Goal: Information Seeking & Learning: Learn about a topic

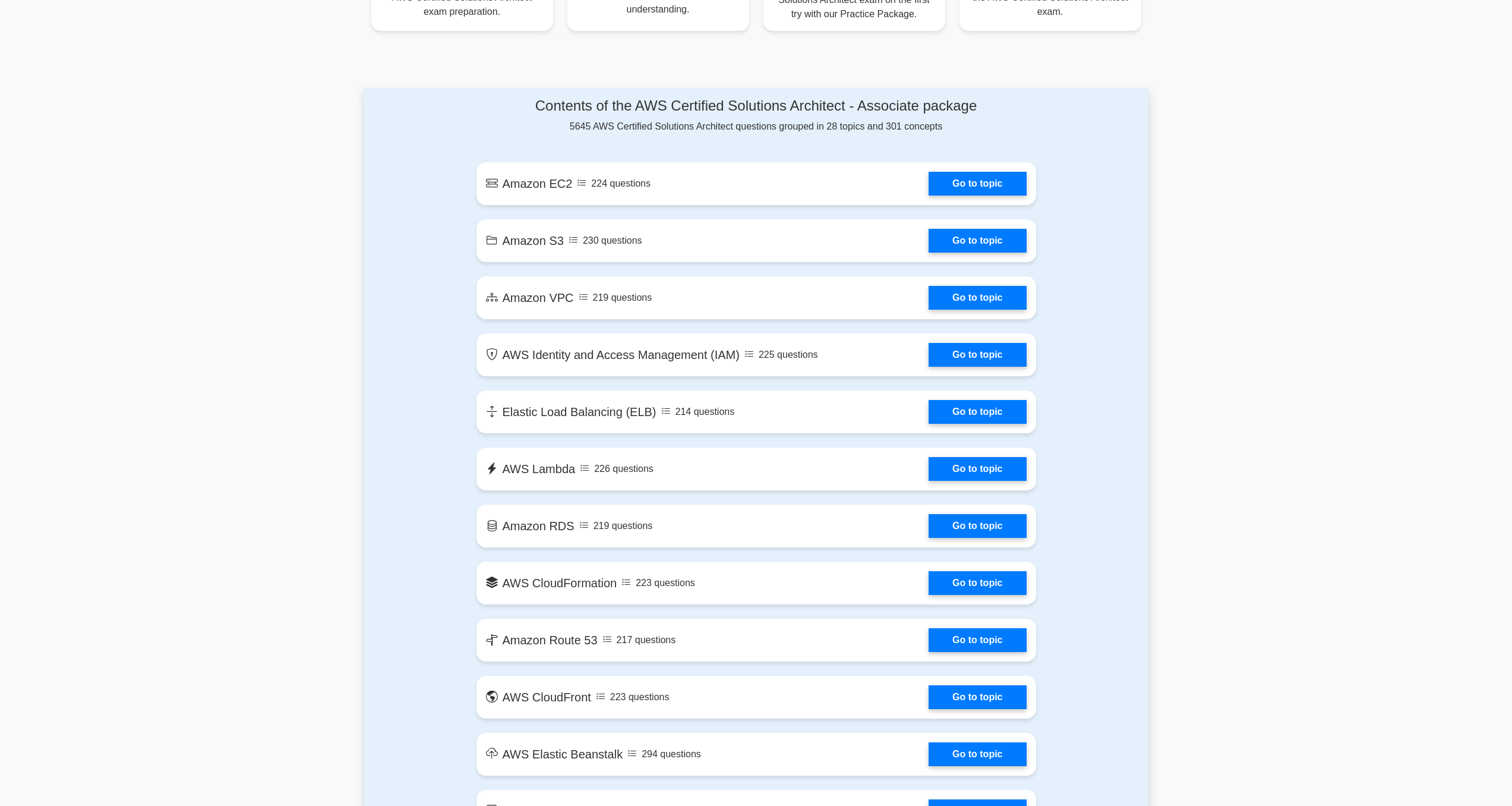
scroll to position [571, 0]
click at [972, 192] on link "Go to topic" at bounding box center [977, 181] width 97 height 23
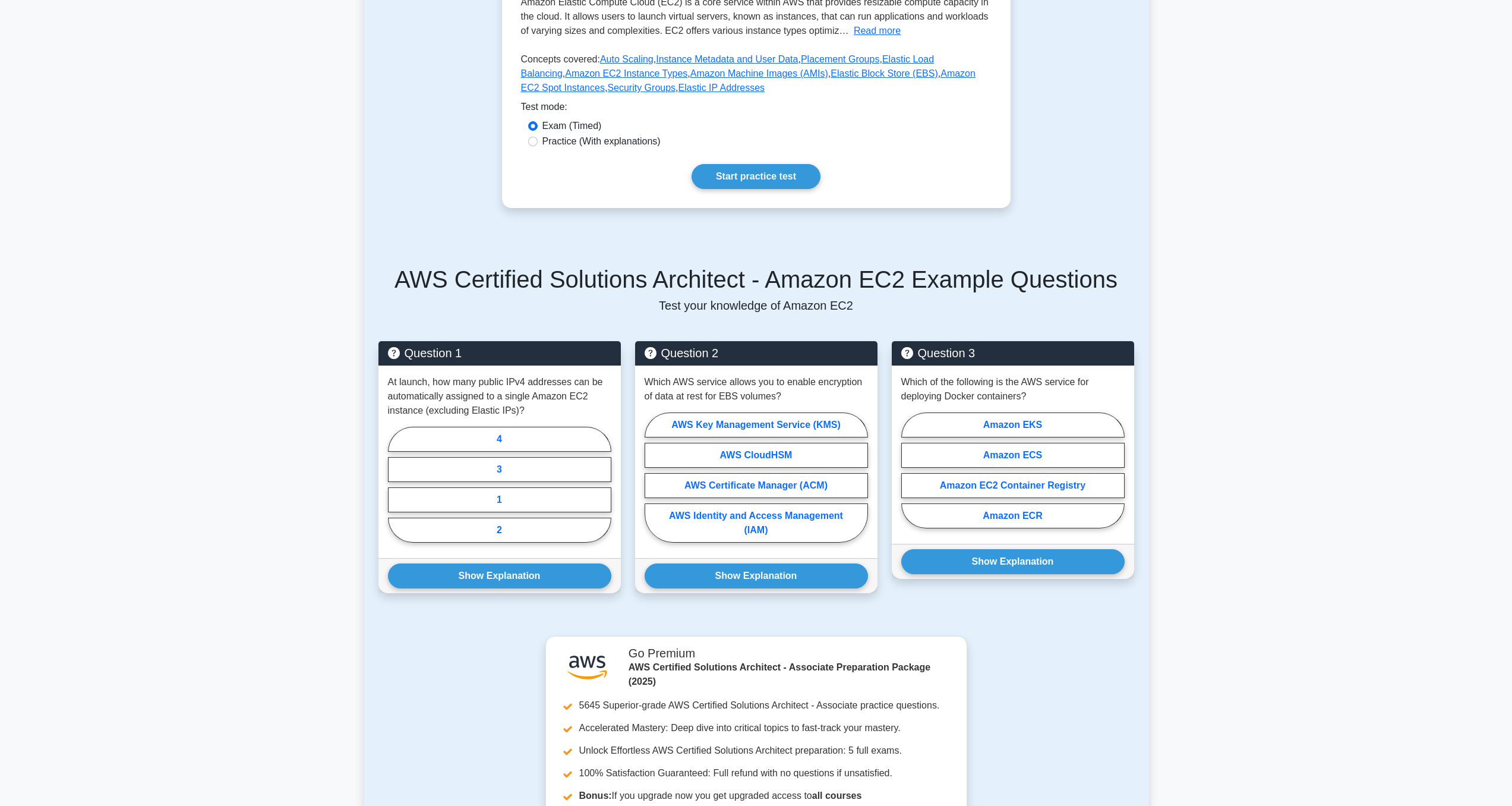
scroll to position [266, 0]
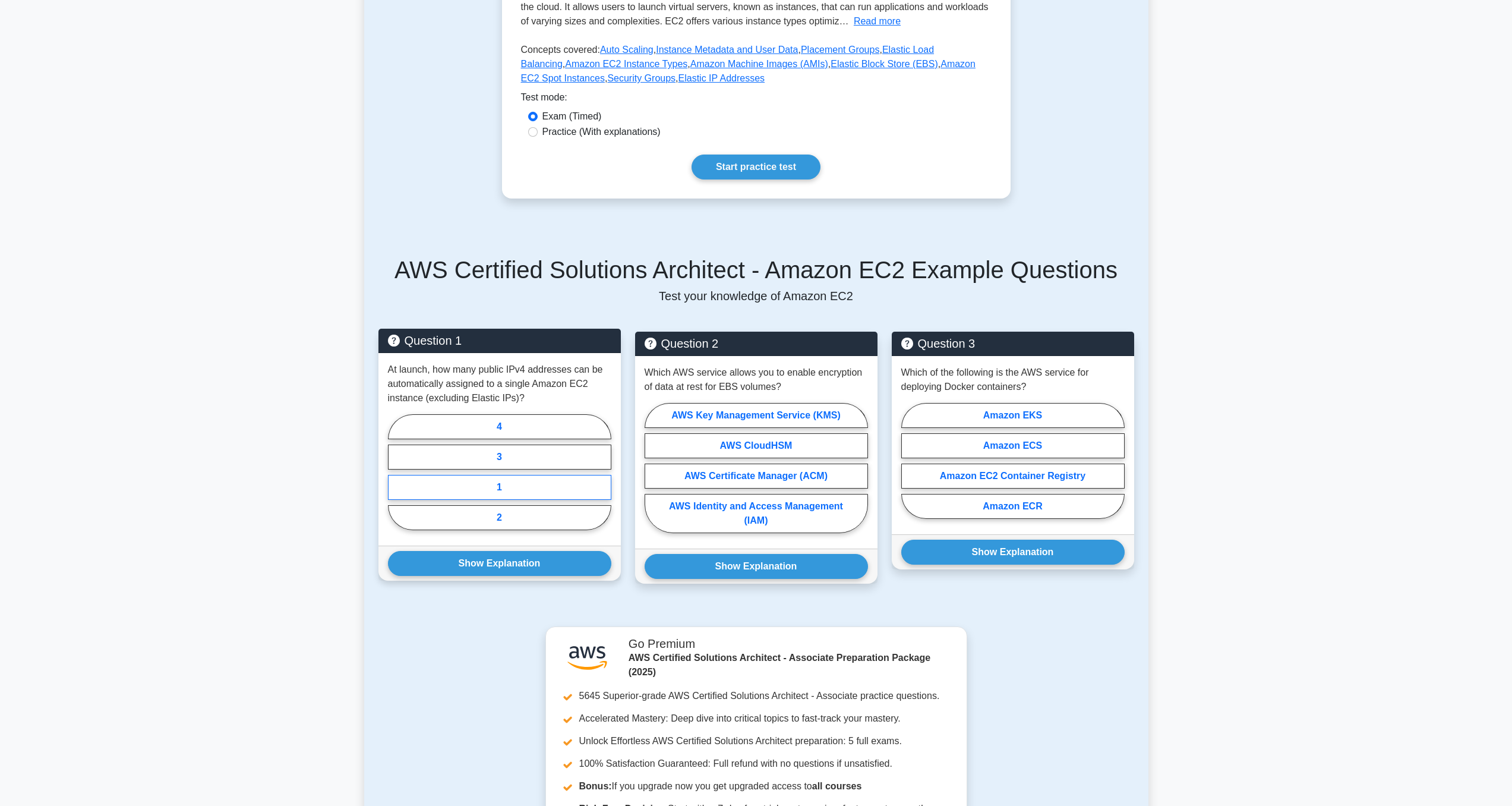
click at [500, 486] on label "1" at bounding box center [500, 487] width 223 height 25
click at [396, 480] on input "1" at bounding box center [391, 476] width 8 height 8
radio input "true"
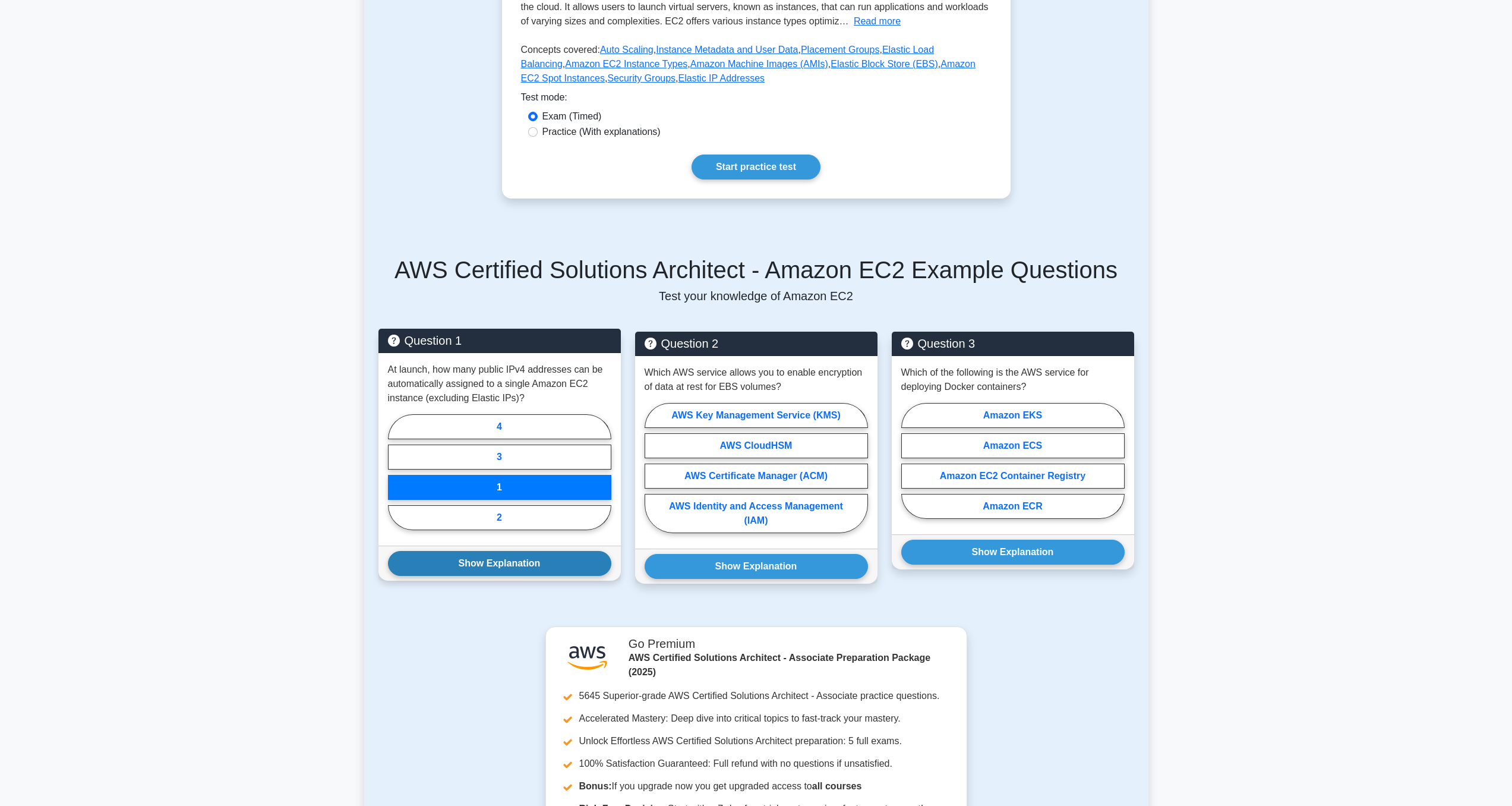
click at [515, 560] on button "Show Explanation" at bounding box center [500, 563] width 223 height 25
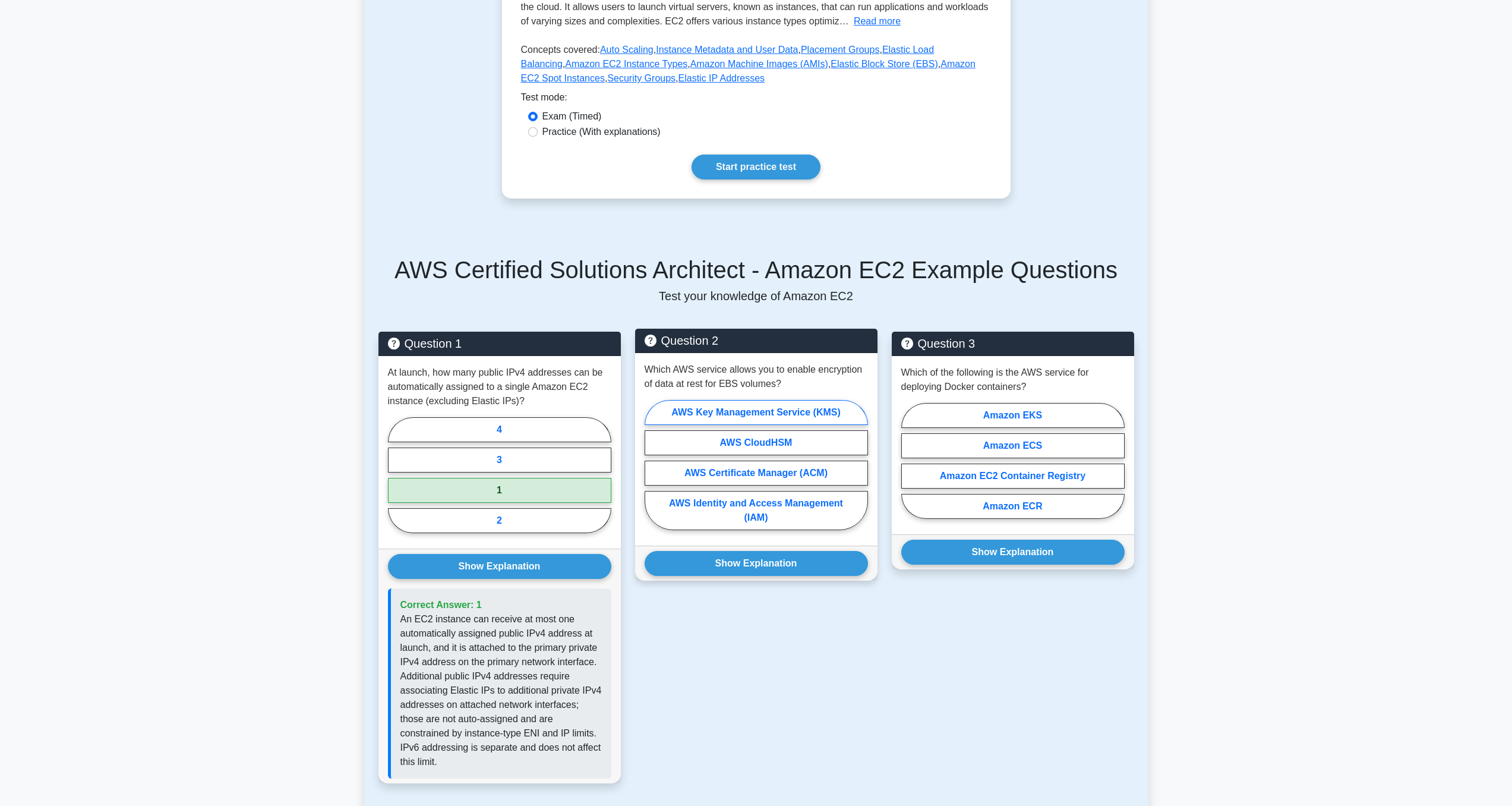
click at [770, 405] on label "AWS Key Management Service (KMS)" at bounding box center [756, 412] width 223 height 25
click at [766, 412] on label "AWS Key Management Service (KMS)" at bounding box center [756, 412] width 223 height 25
click at [653, 465] on input "AWS Key Management Service (KMS)" at bounding box center [648, 468] width 8 height 8
radio input "true"
click at [748, 560] on button "Show Explanation" at bounding box center [756, 563] width 223 height 25
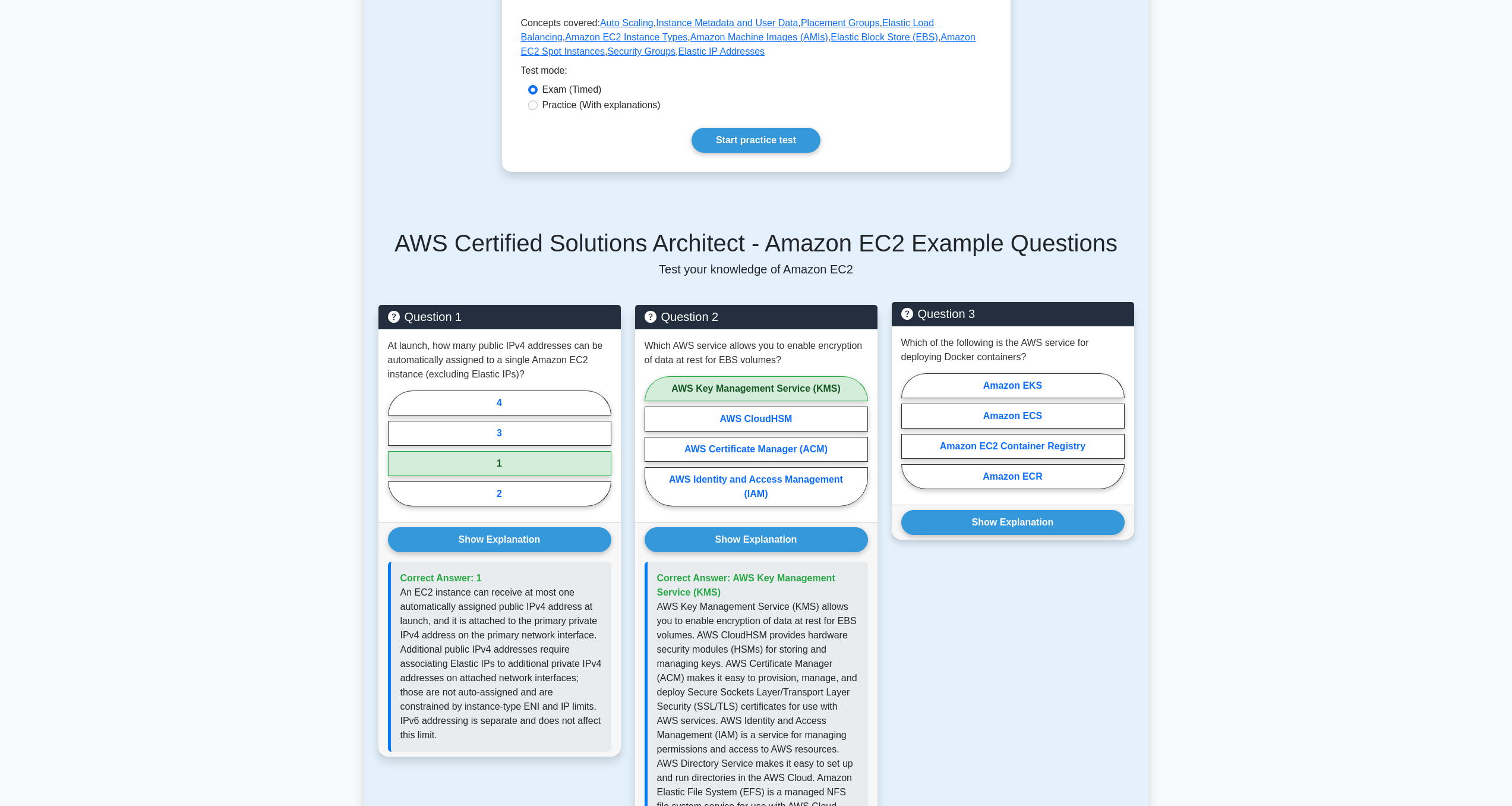
scroll to position [295, 0]
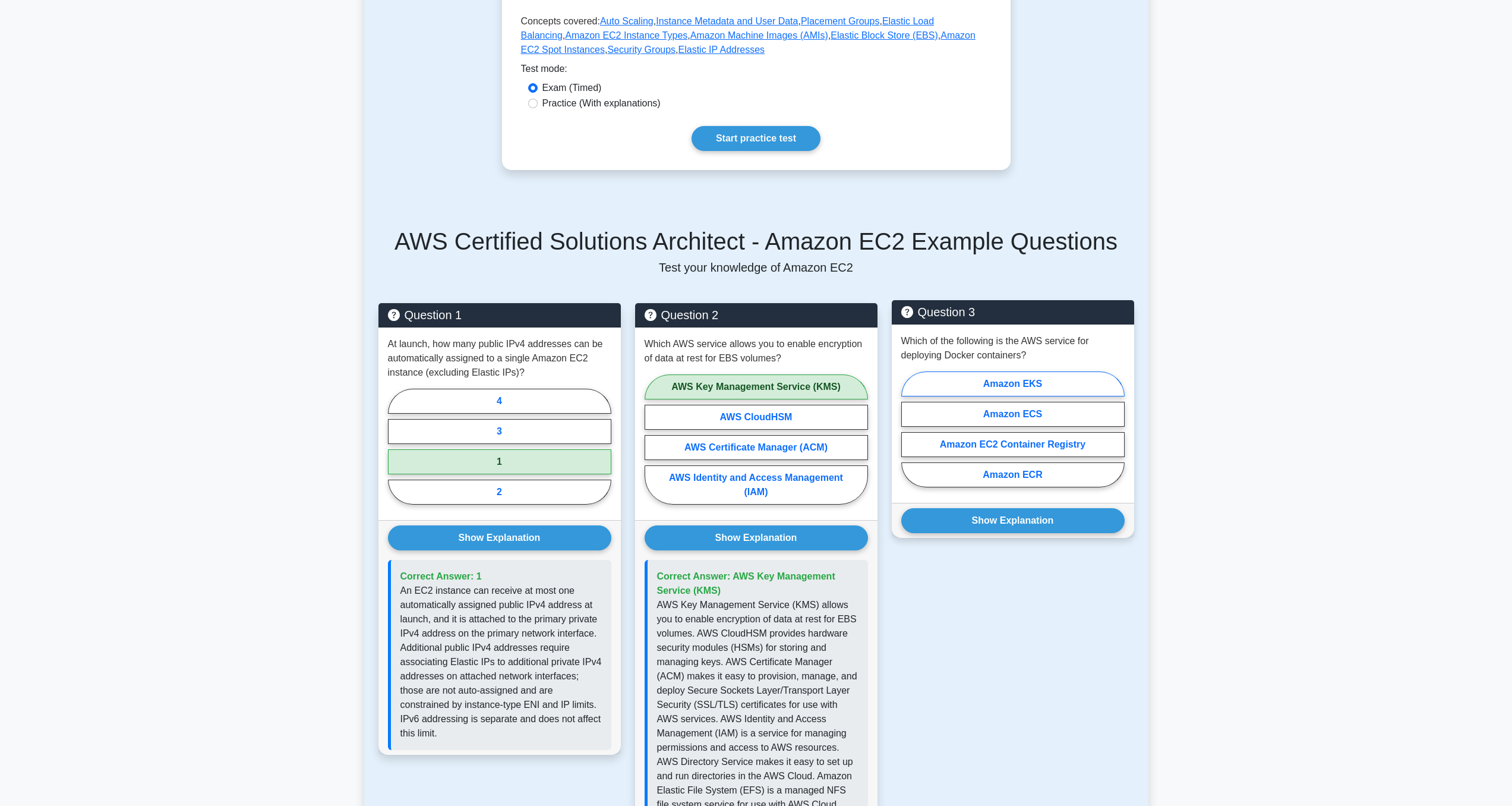
click at [1035, 389] on label "Amazon EKS" at bounding box center [1013, 384] width 223 height 25
click at [909, 429] on input "Amazon EKS" at bounding box center [905, 432] width 8 height 8
radio input "true"
click at [1039, 529] on button "Show Explanation" at bounding box center [1013, 521] width 223 height 25
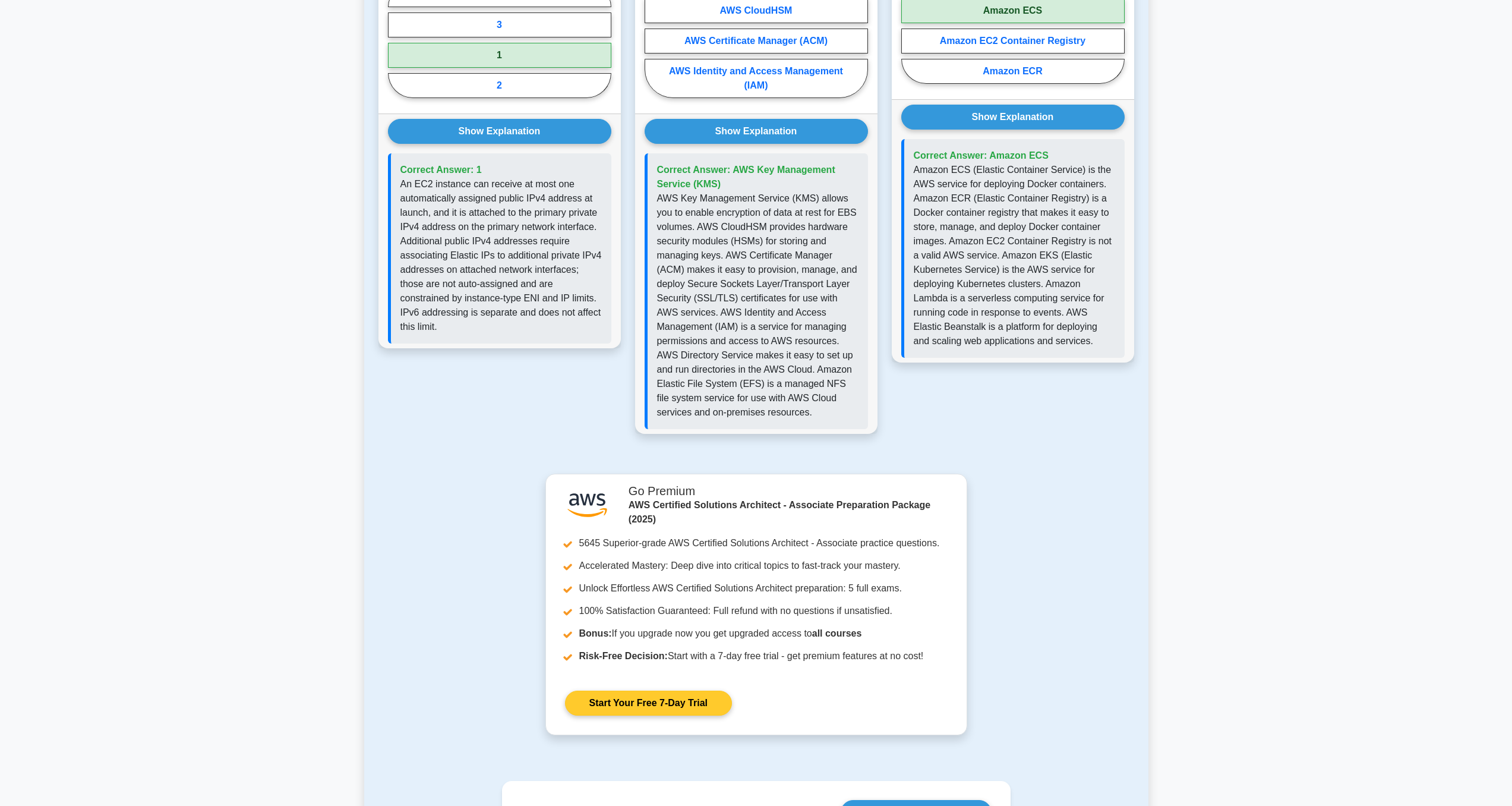
scroll to position [943, 0]
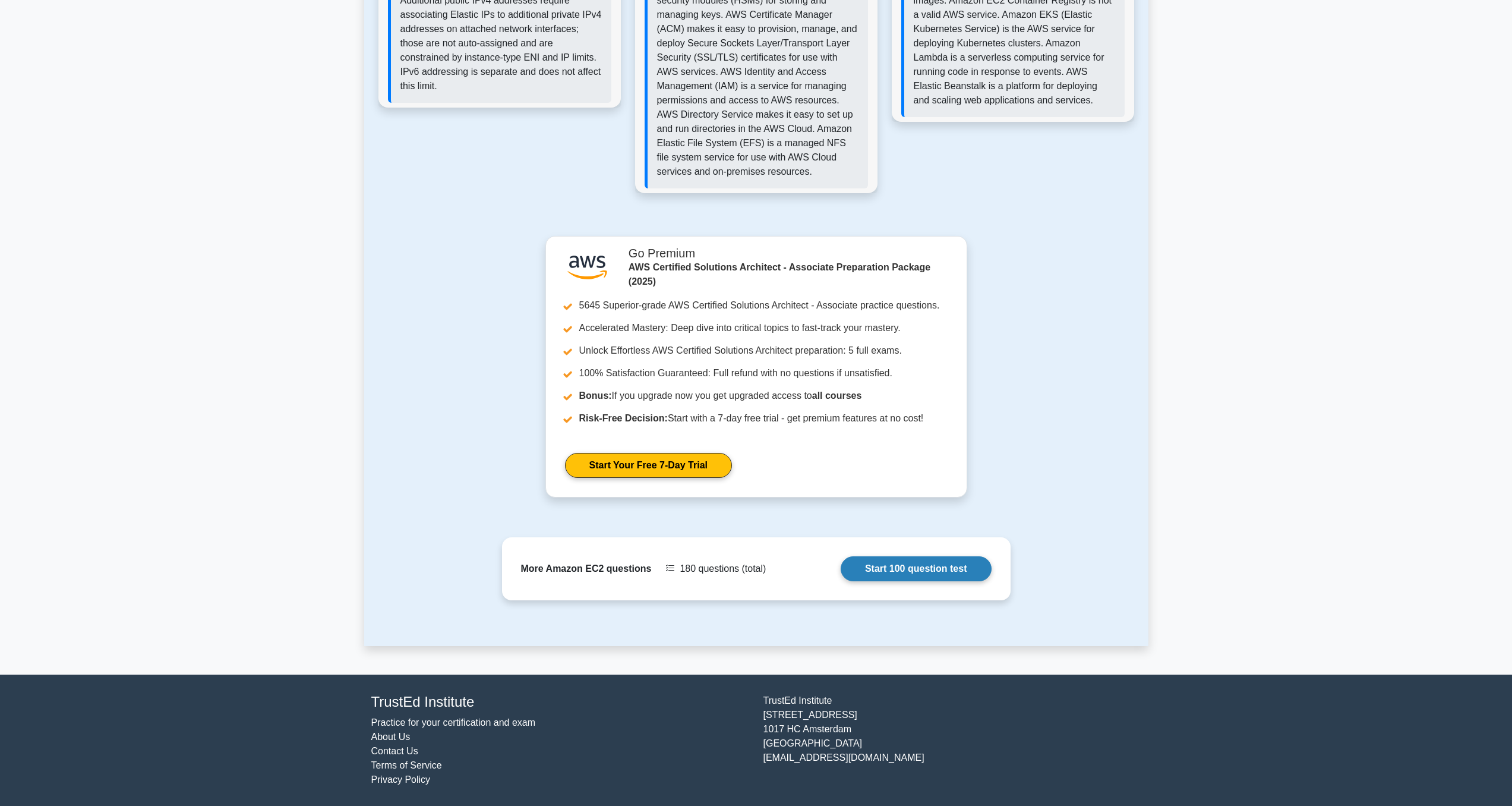
click at [916, 577] on link "Start 100 question test" at bounding box center [916, 569] width 151 height 25
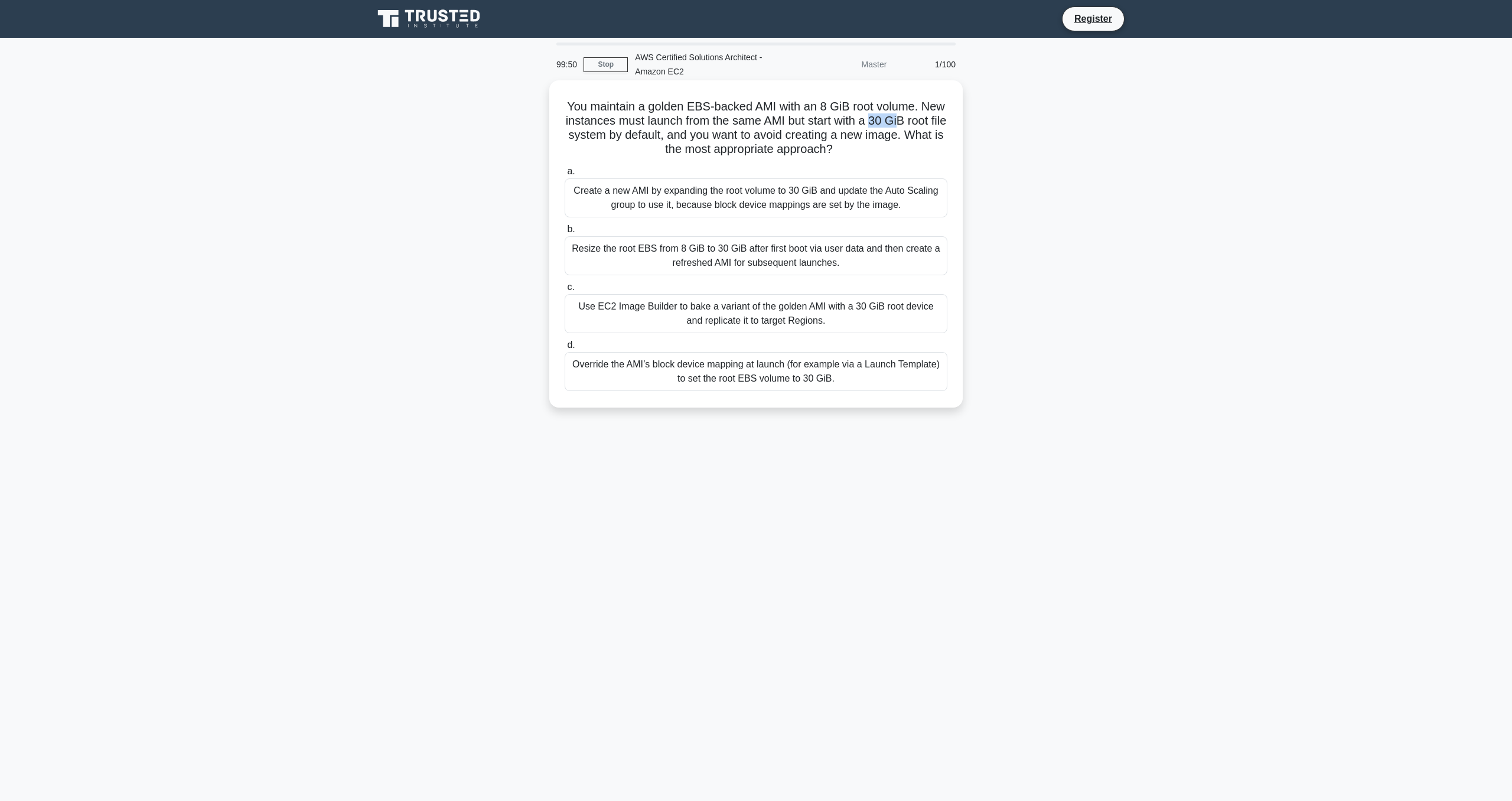
drag, startPoint x: 872, startPoint y: 121, endPoint x: 899, endPoint y: 121, distance: 27.0
click at [899, 121] on h5 "You maintain a golden EBS-backed AMI with an 8 GiB root volume. New instances m…" at bounding box center [756, 128] width 385 height 58
click at [654, 197] on div "Create a new AMI by expanding the root volume to 30 GiB and update the Auto Sca…" at bounding box center [756, 197] width 383 height 39
click at [565, 175] on input "a. Create a new AMI by expanding the root volume to 30 GiB and update the Auto …" at bounding box center [565, 171] width 0 height 8
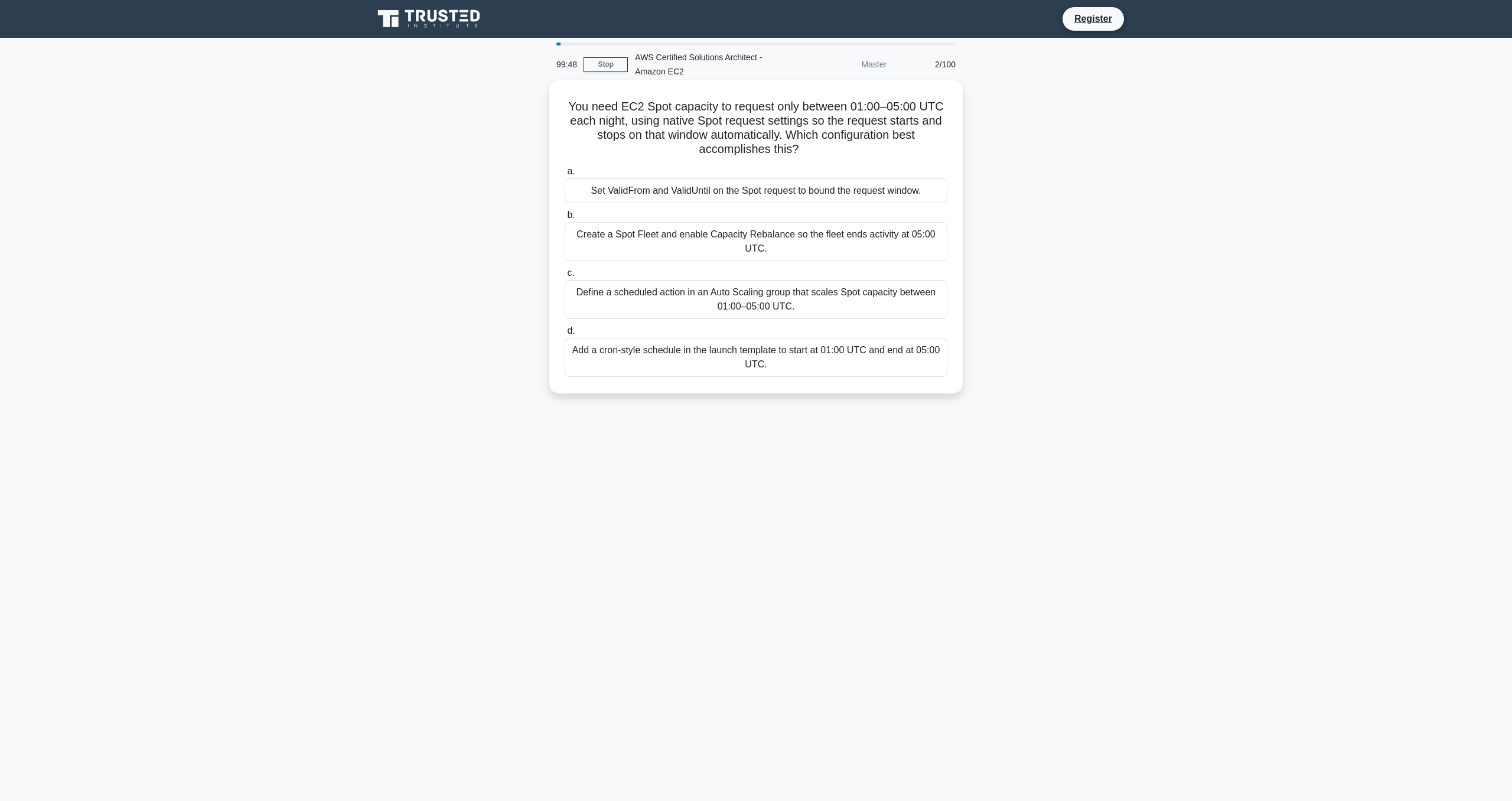
click at [696, 199] on div "Set ValidFrom and ValidUntil on the Spot request to bound the request window." at bounding box center [756, 190] width 383 height 25
click at [565, 175] on input "a. Set ValidFrom and ValidUntil on the Spot request to bound the request window." at bounding box center [565, 171] width 0 height 8
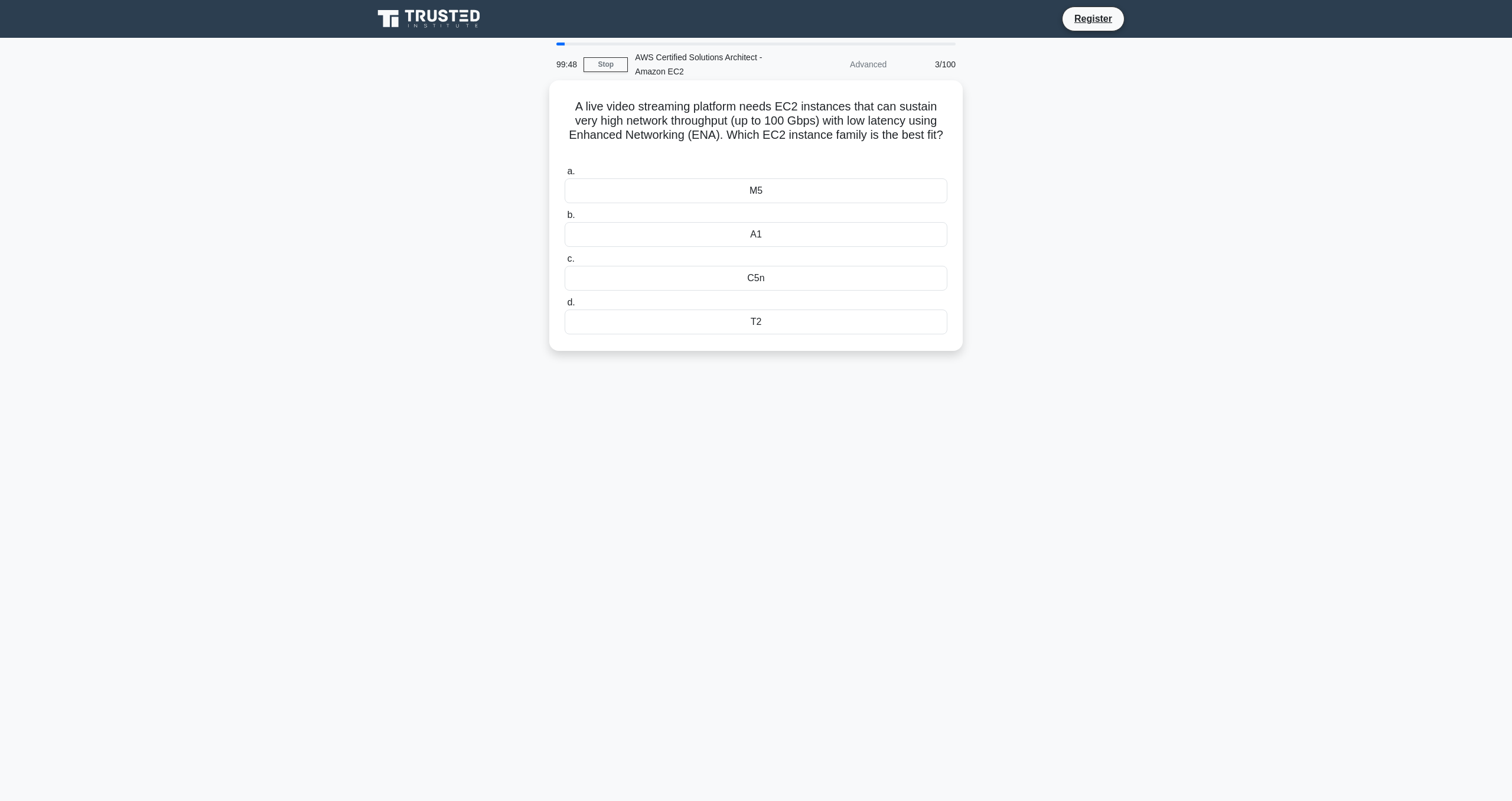
click at [696, 199] on div "M5" at bounding box center [756, 190] width 383 height 25
click at [565, 175] on input "a. M5" at bounding box center [565, 171] width 0 height 8
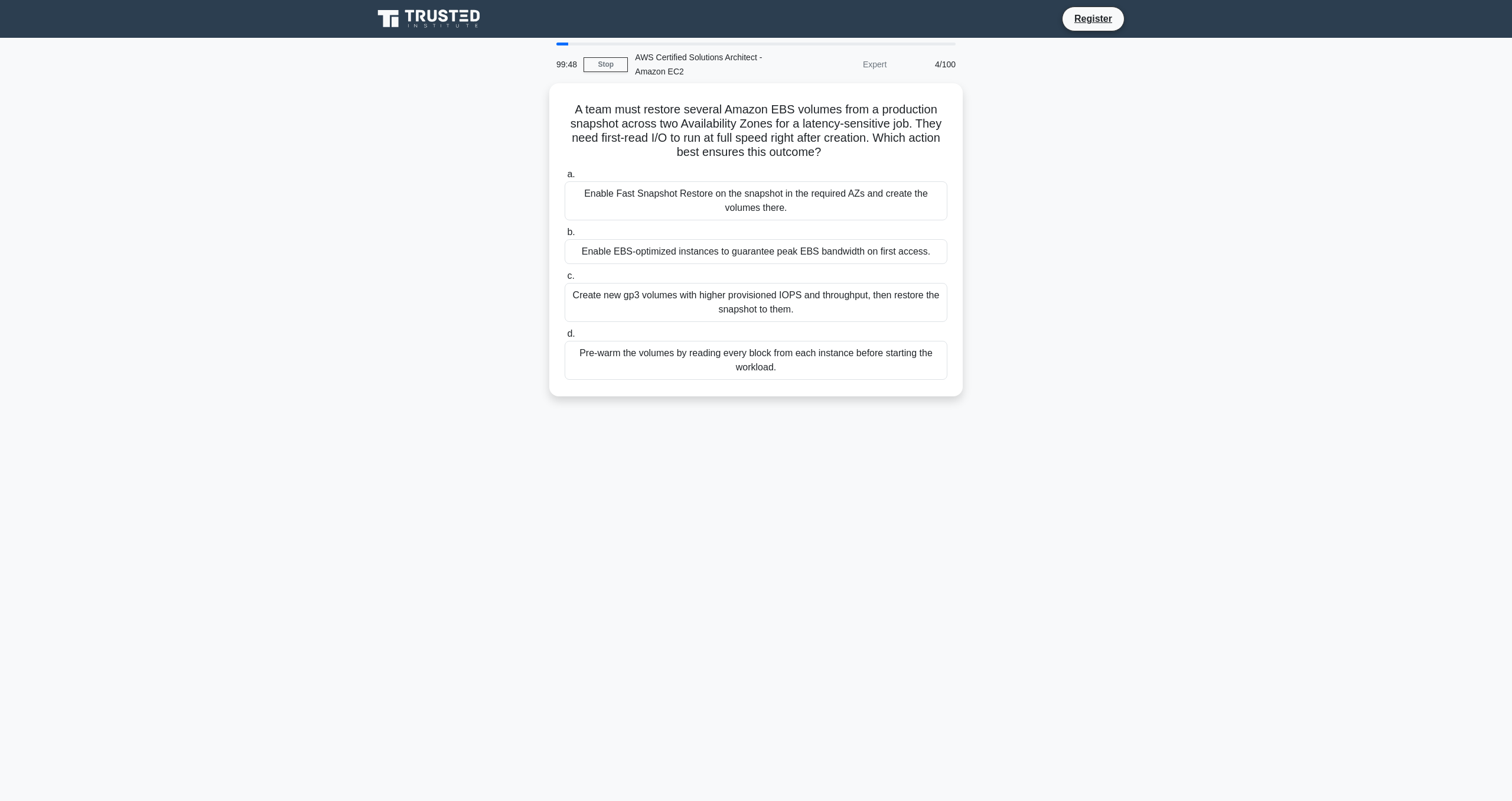
click at [696, 199] on div "Enable Fast Snapshot Restore on the snapshot in the required AZs and create the…" at bounding box center [756, 201] width 383 height 39
click at [565, 178] on input "a. Enable Fast Snapshot Restore on the snapshot in the required AZs and create …" at bounding box center [565, 174] width 0 height 8
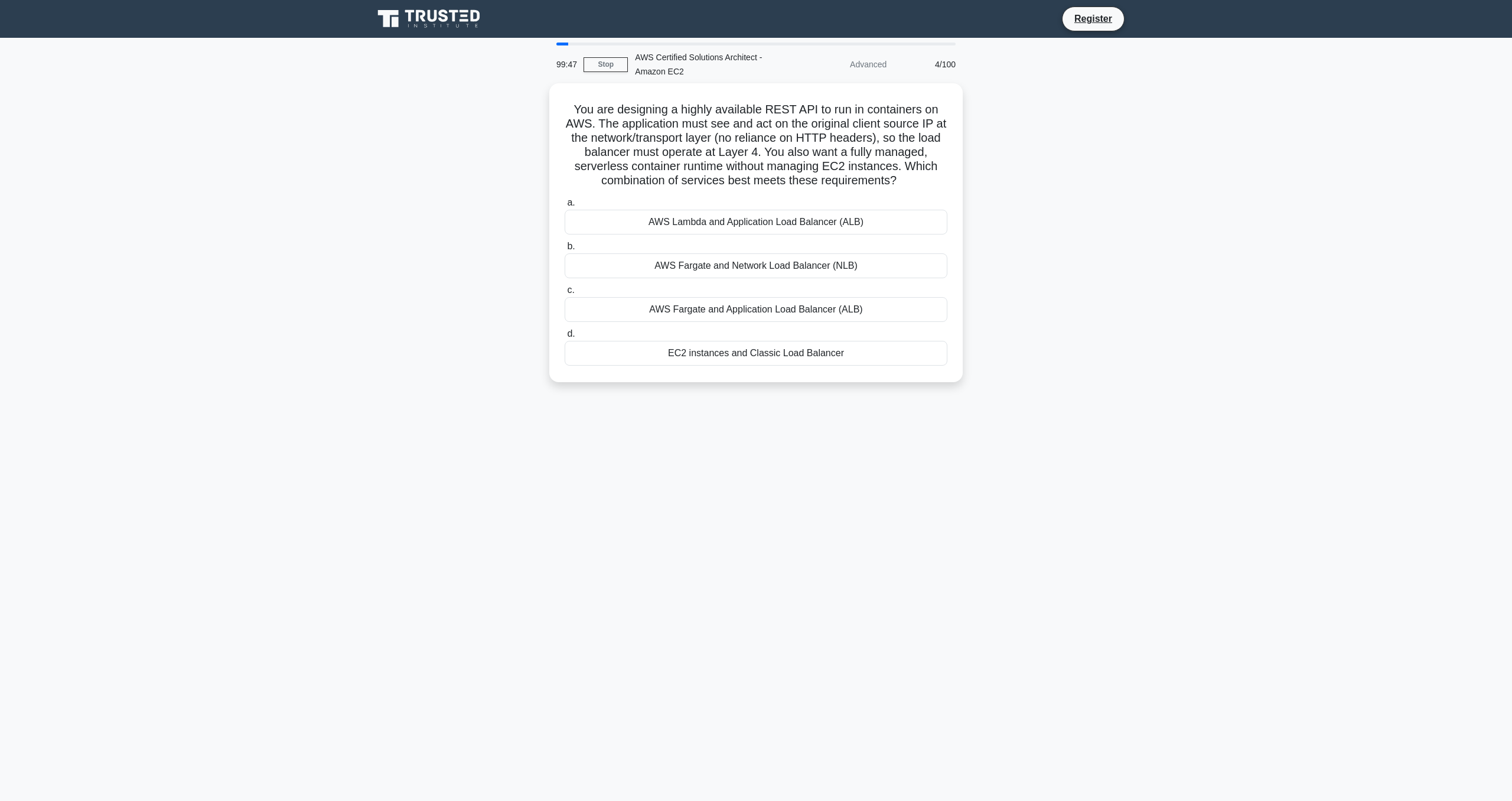
click at [696, 199] on label "a. AWS Lambda and Application Load Balancer (ALB)" at bounding box center [756, 214] width 383 height 39
click at [565, 199] on input "a. AWS Lambda and Application Load Balancer (ALB)" at bounding box center [565, 203] width 0 height 8
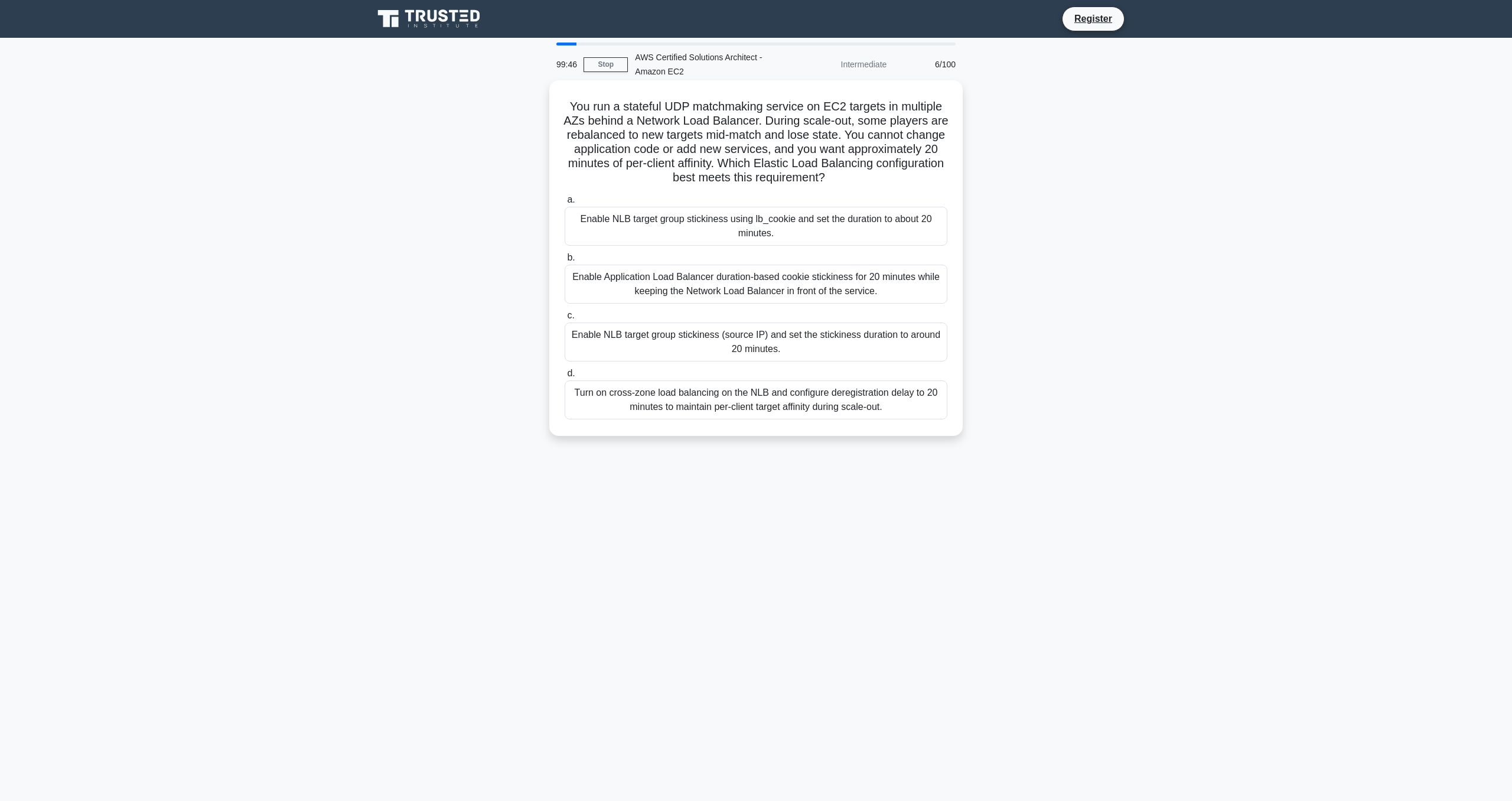
drag, startPoint x: 692, startPoint y: 208, endPoint x: 689, endPoint y: 217, distance: 9.5
click at [692, 208] on label "a. Enable NLB target group stickiness using lb_cookie and set the duration to a…" at bounding box center [756, 219] width 383 height 53
click at [565, 204] on input "a. Enable NLB target group stickiness using lb_cookie and set the duration to a…" at bounding box center [565, 199] width 0 height 8
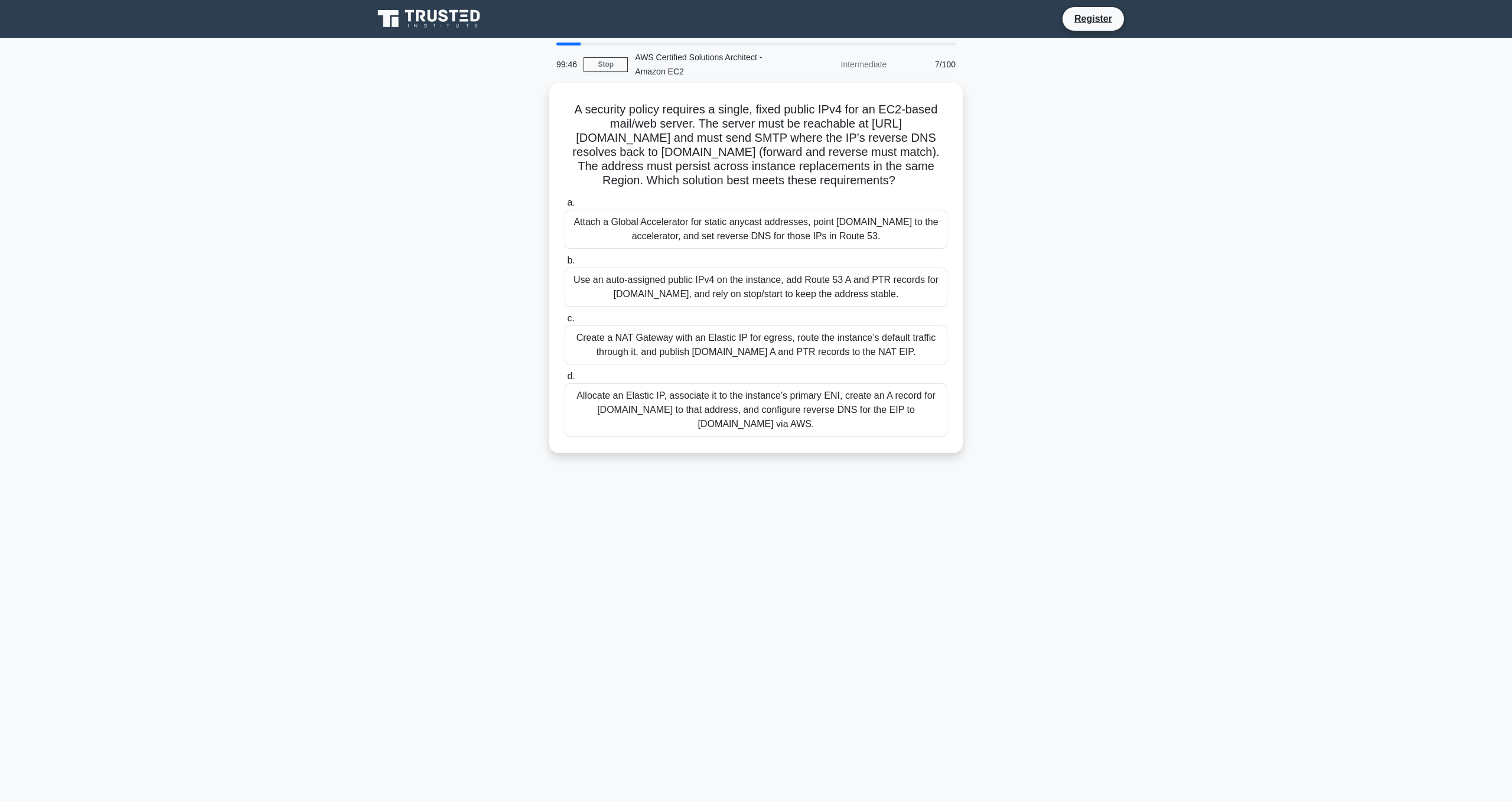
click at [689, 217] on div "Attach a Global Accelerator for static anycast addresses, point app.example.com…" at bounding box center [756, 229] width 383 height 39
click at [565, 207] on input "a. Attach a Global Accelerator for static anycast addresses, point app.example.…" at bounding box center [565, 203] width 0 height 8
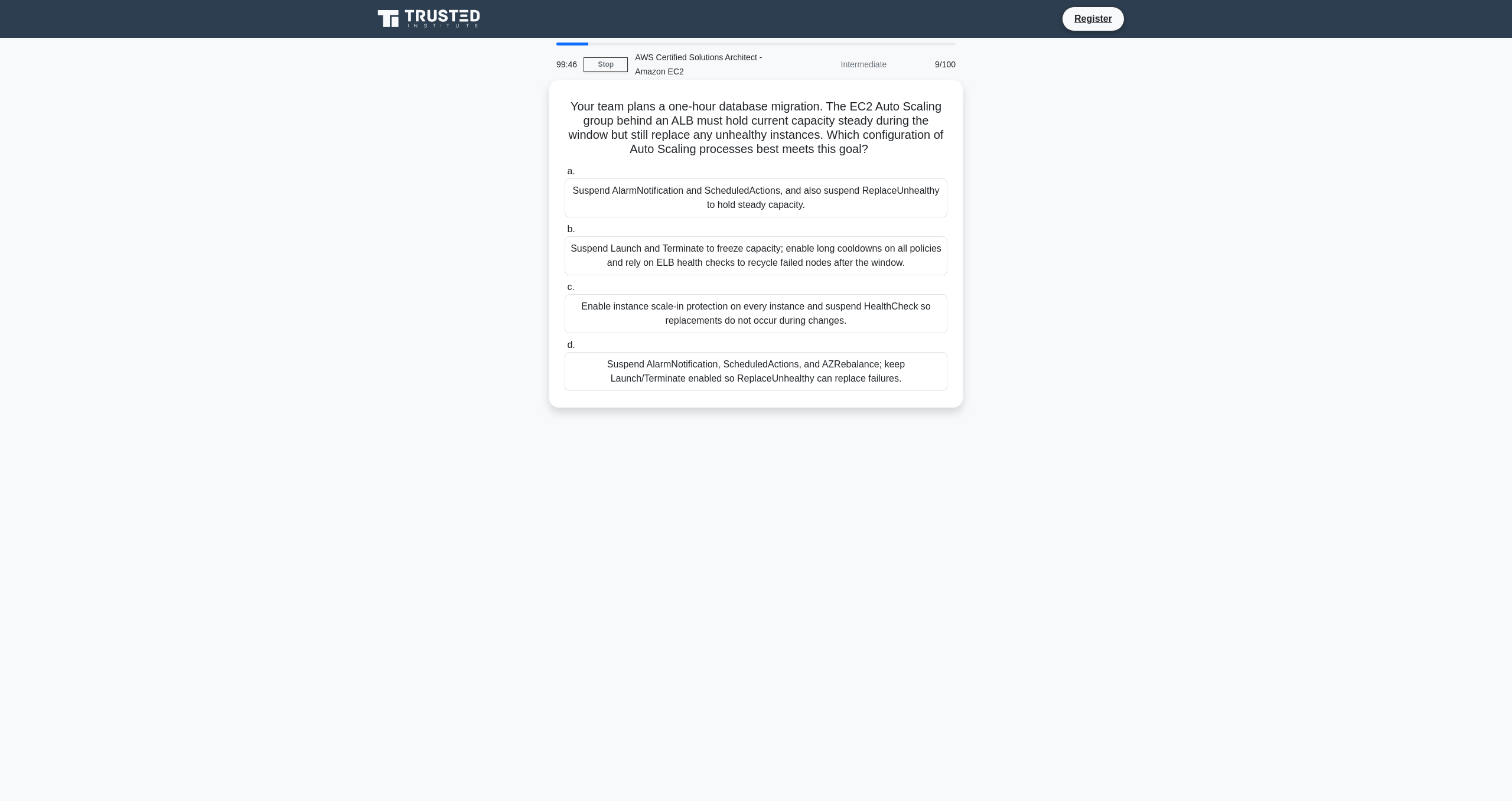
click at [688, 217] on div "Suspend AlarmNotification and ScheduledActions, and also suspend ReplaceUnhealt…" at bounding box center [756, 197] width 383 height 39
click at [565, 175] on input "a. Suspend AlarmNotification and ScheduledActions, and also suspend ReplaceUnhe…" at bounding box center [565, 171] width 0 height 8
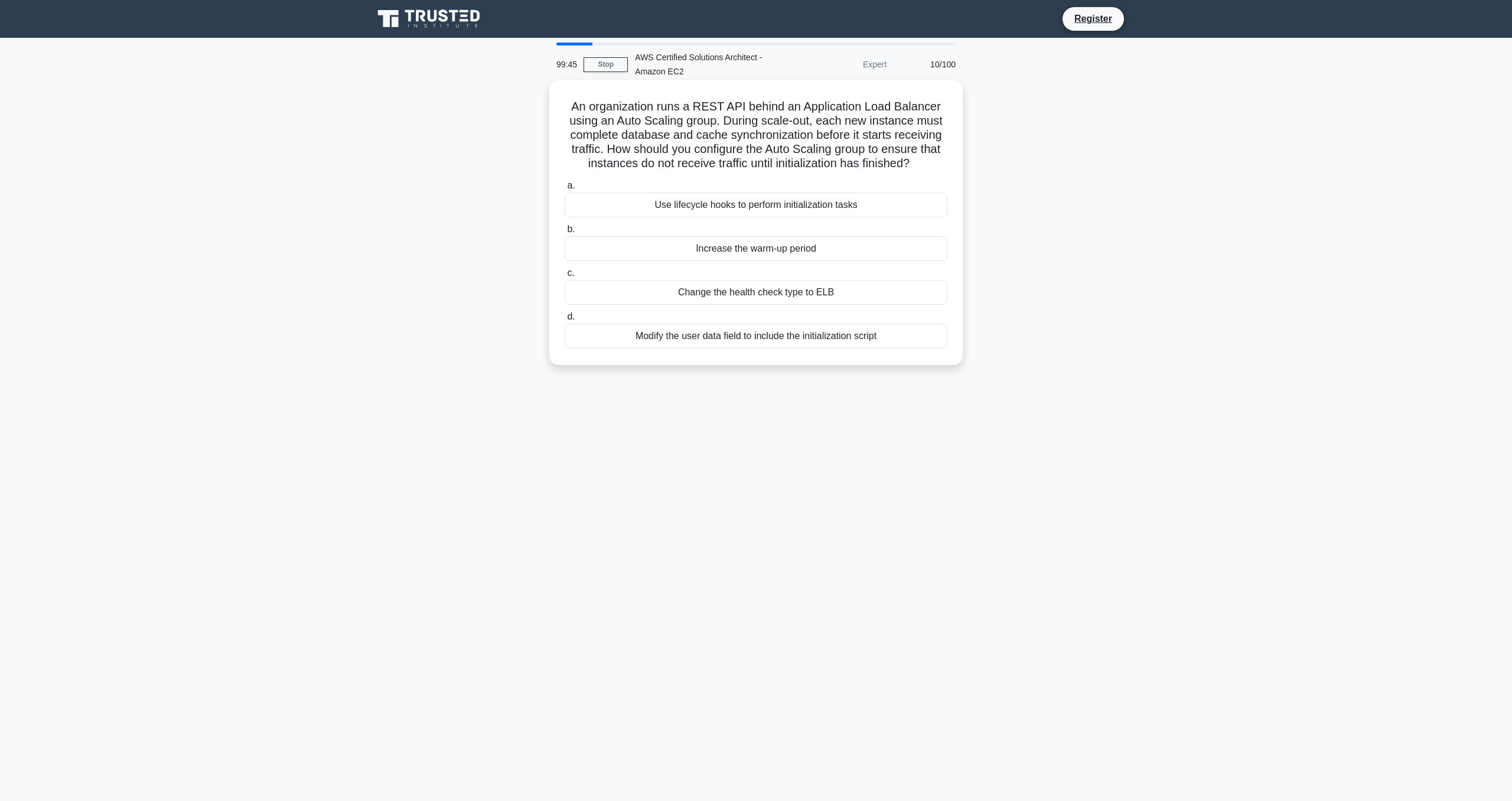
click at [689, 216] on div "Use lifecycle hooks to perform initialization tasks" at bounding box center [756, 205] width 383 height 25
click at [565, 190] on input "a. Use lifecycle hooks to perform initialization tasks" at bounding box center [565, 186] width 0 height 8
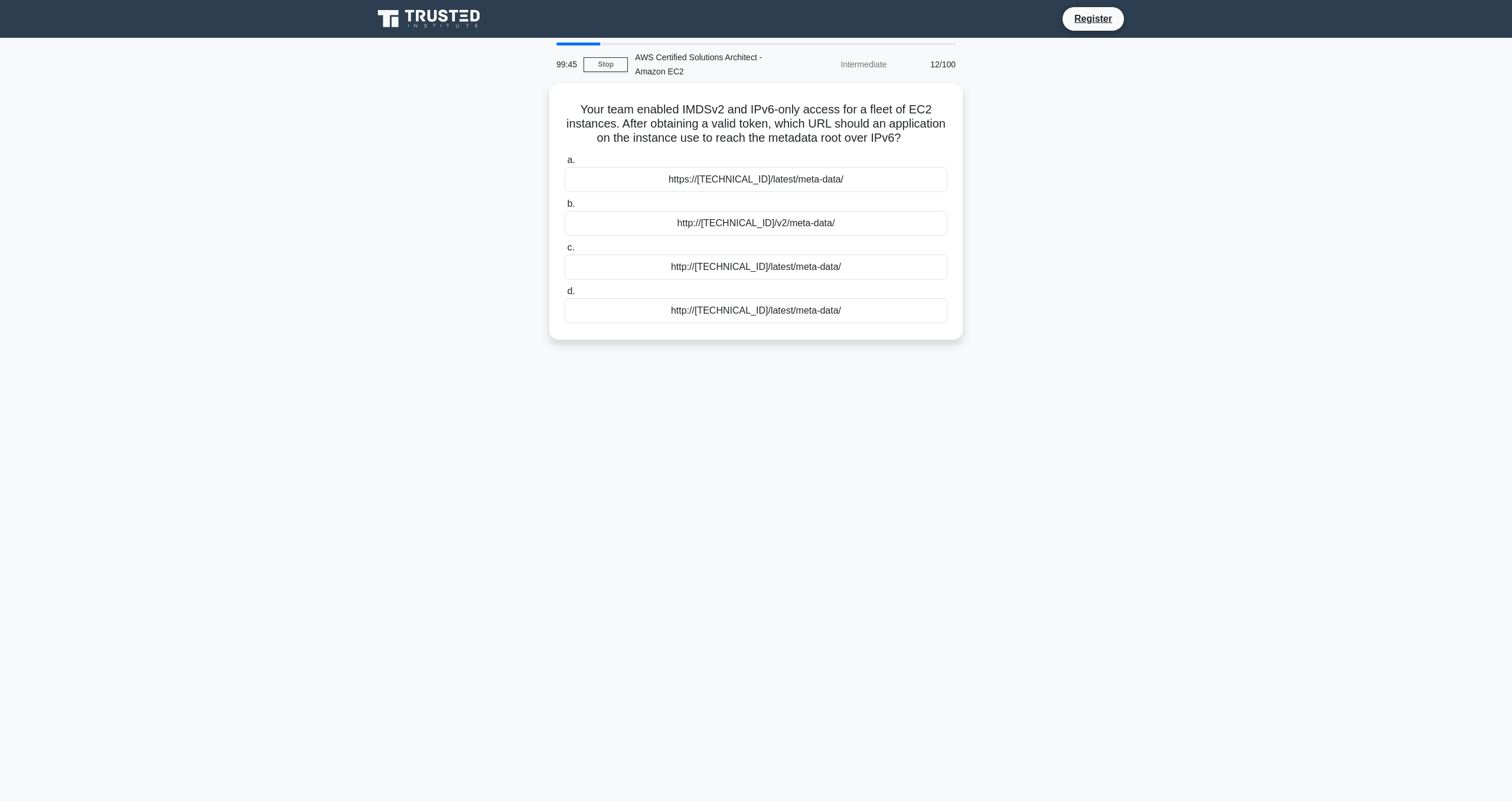
click at [690, 216] on div "http://[fd00:ec2::254]/v2/meta-data/" at bounding box center [756, 223] width 383 height 25
click at [565, 208] on input "b. http://[fd00:ec2::254]/v2/meta-data/" at bounding box center [565, 204] width 0 height 8
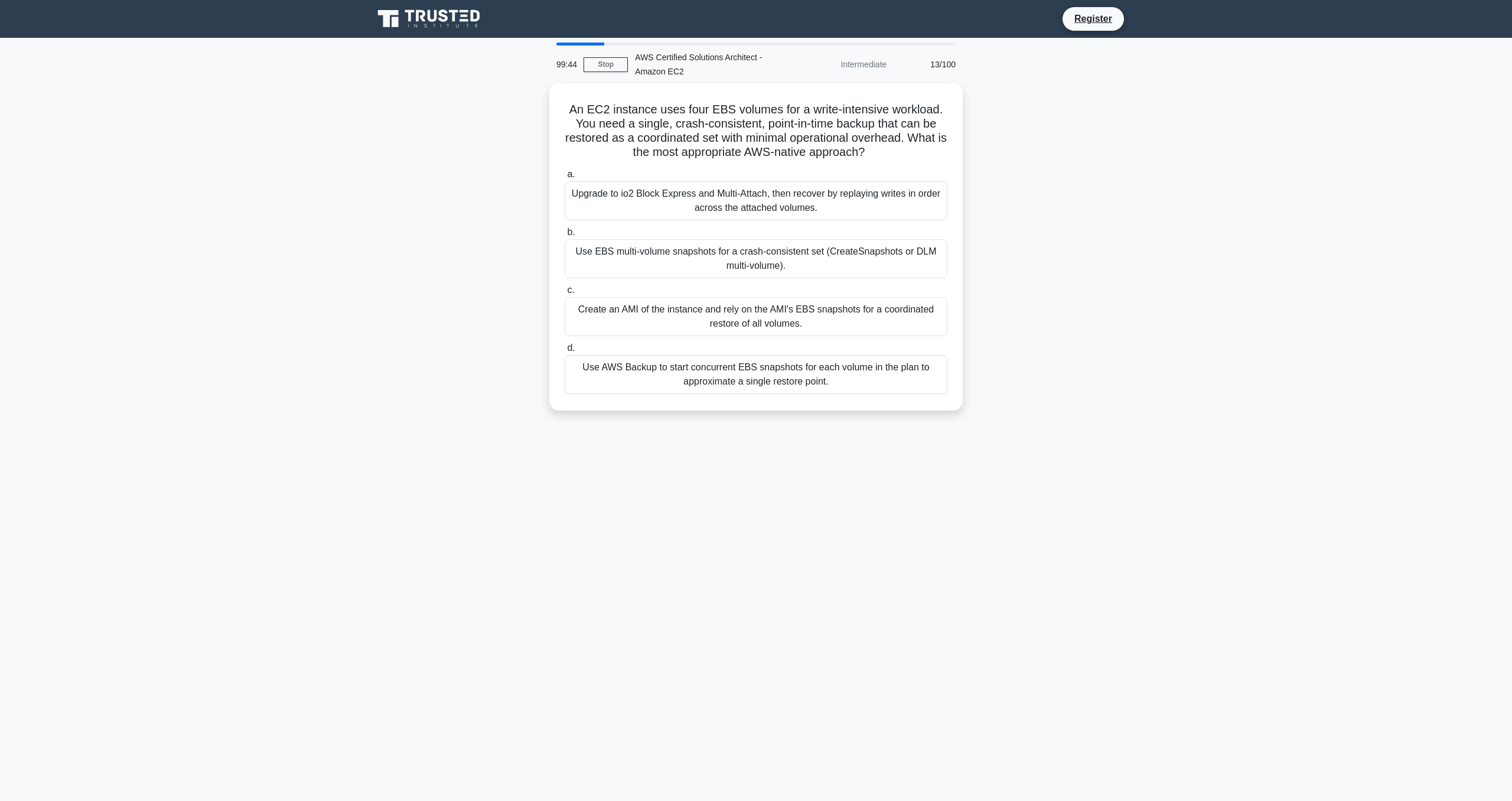
click at [689, 216] on div "Upgrade to io2 Block Express and Multi-Attach, then recover by replaying writes…" at bounding box center [756, 201] width 383 height 39
click at [565, 178] on input "a. Upgrade to io2 Block Express and Multi-Attach, then recover by replaying wri…" at bounding box center [565, 174] width 0 height 8
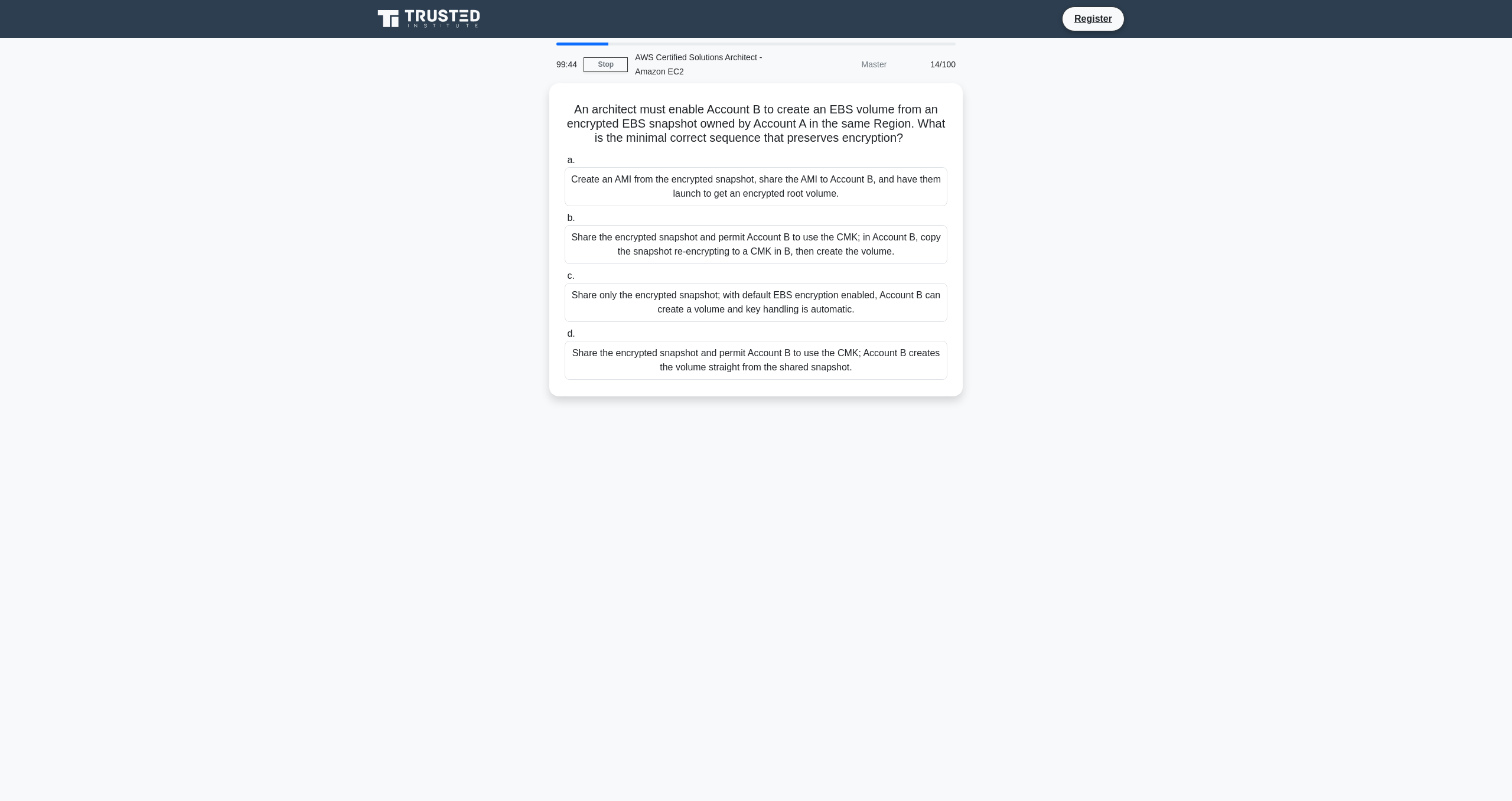
click at [689, 216] on label "b. Share the encrypted snapshot and permit Account B to use the CMK; in Account…" at bounding box center [756, 238] width 383 height 53
click at [565, 216] on input "b. Share the encrypted snapshot and permit Account B to use the CMK; in Account…" at bounding box center [565, 218] width 0 height 8
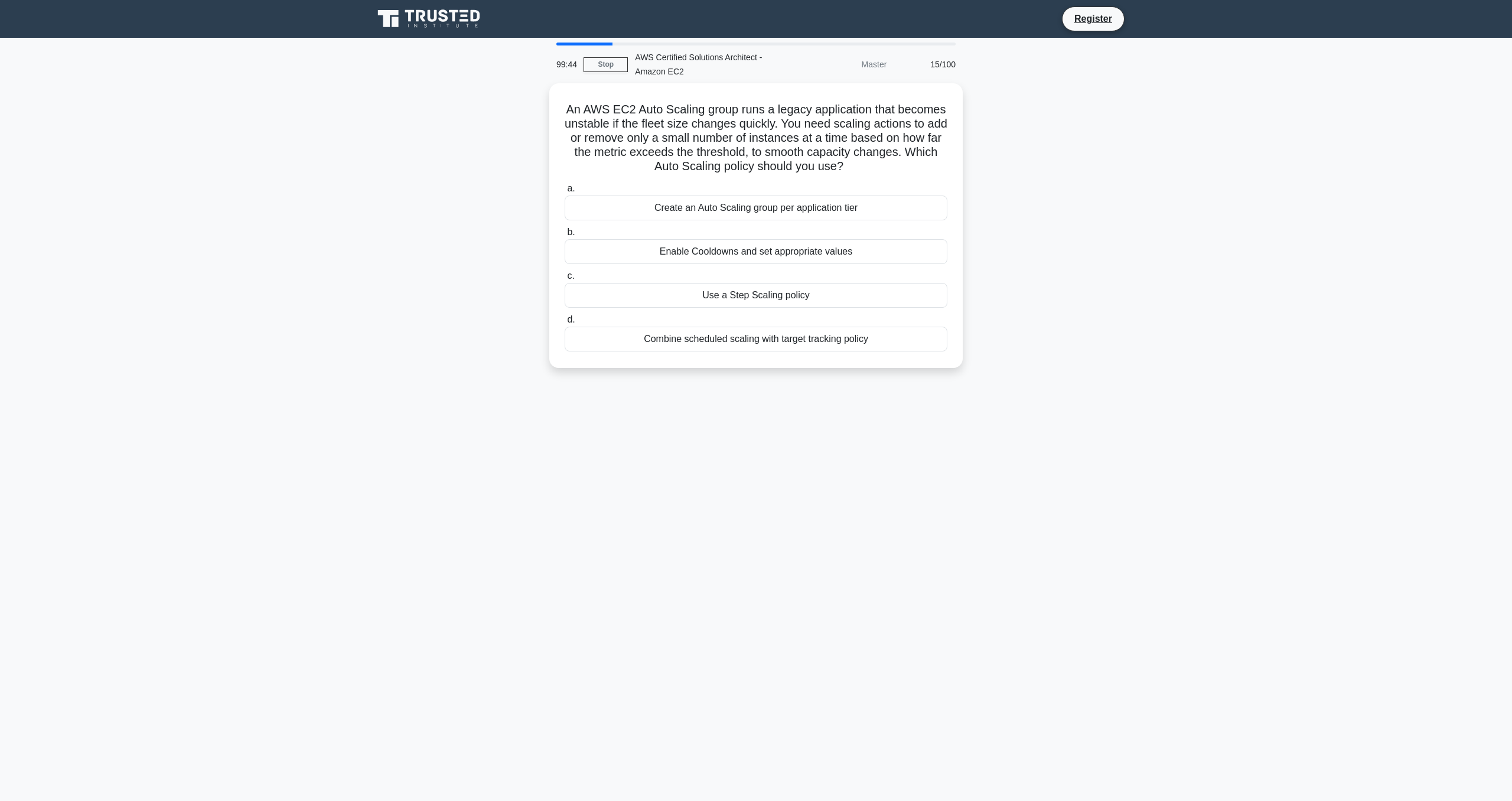
click at [689, 216] on div "Create an Auto Scaling group per application tier" at bounding box center [756, 208] width 383 height 25
click at [565, 193] on input "a. Create an Auto Scaling group per application tier" at bounding box center [565, 188] width 0 height 8
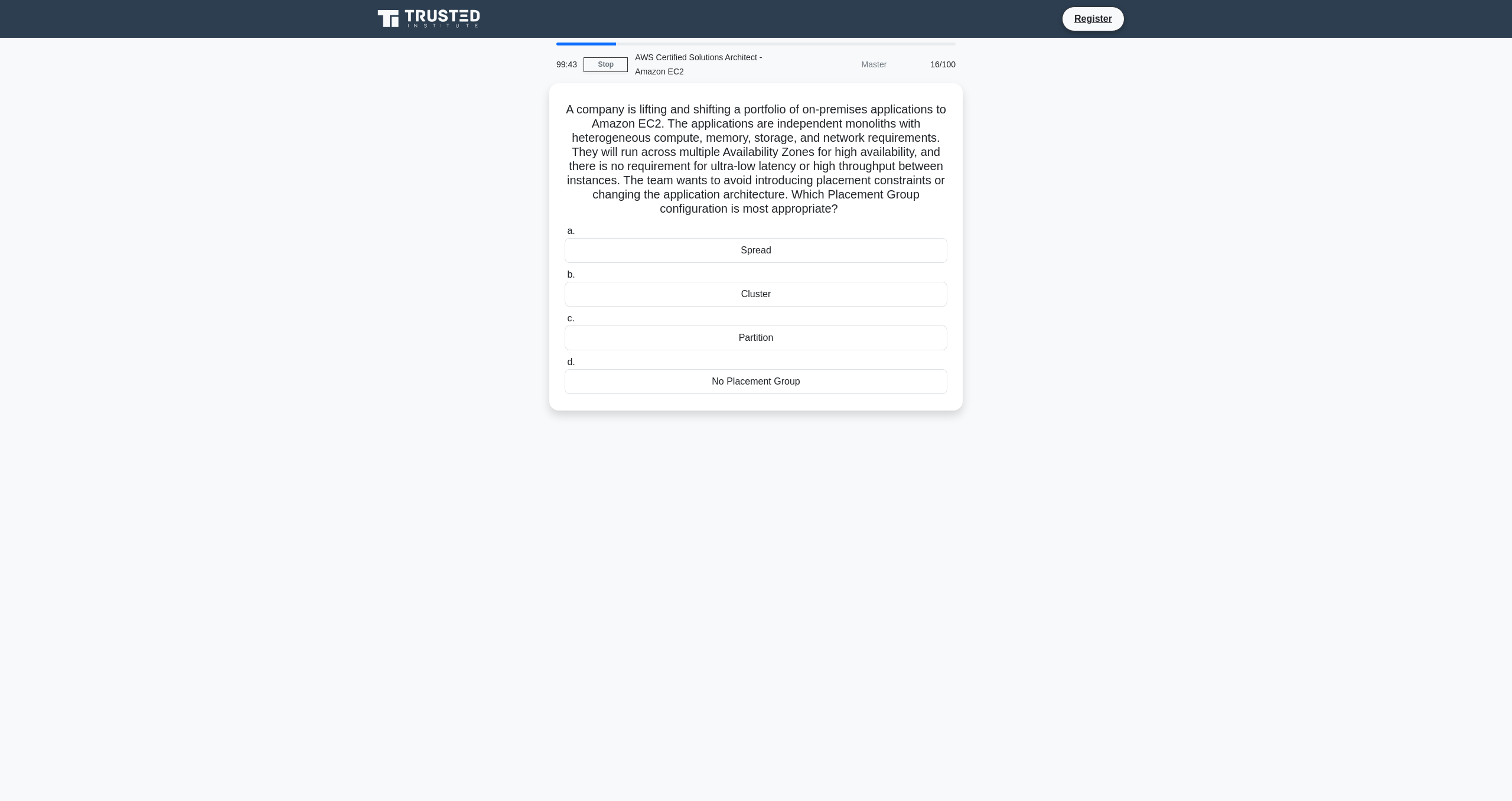
click at [601, 56] on div "99:43 Stop AWS Certified Solutions Architect - Amazon EC2 Master 16/100" at bounding box center [756, 64] width 414 height 38
click at [600, 62] on link "Stop" at bounding box center [606, 65] width 45 height 15
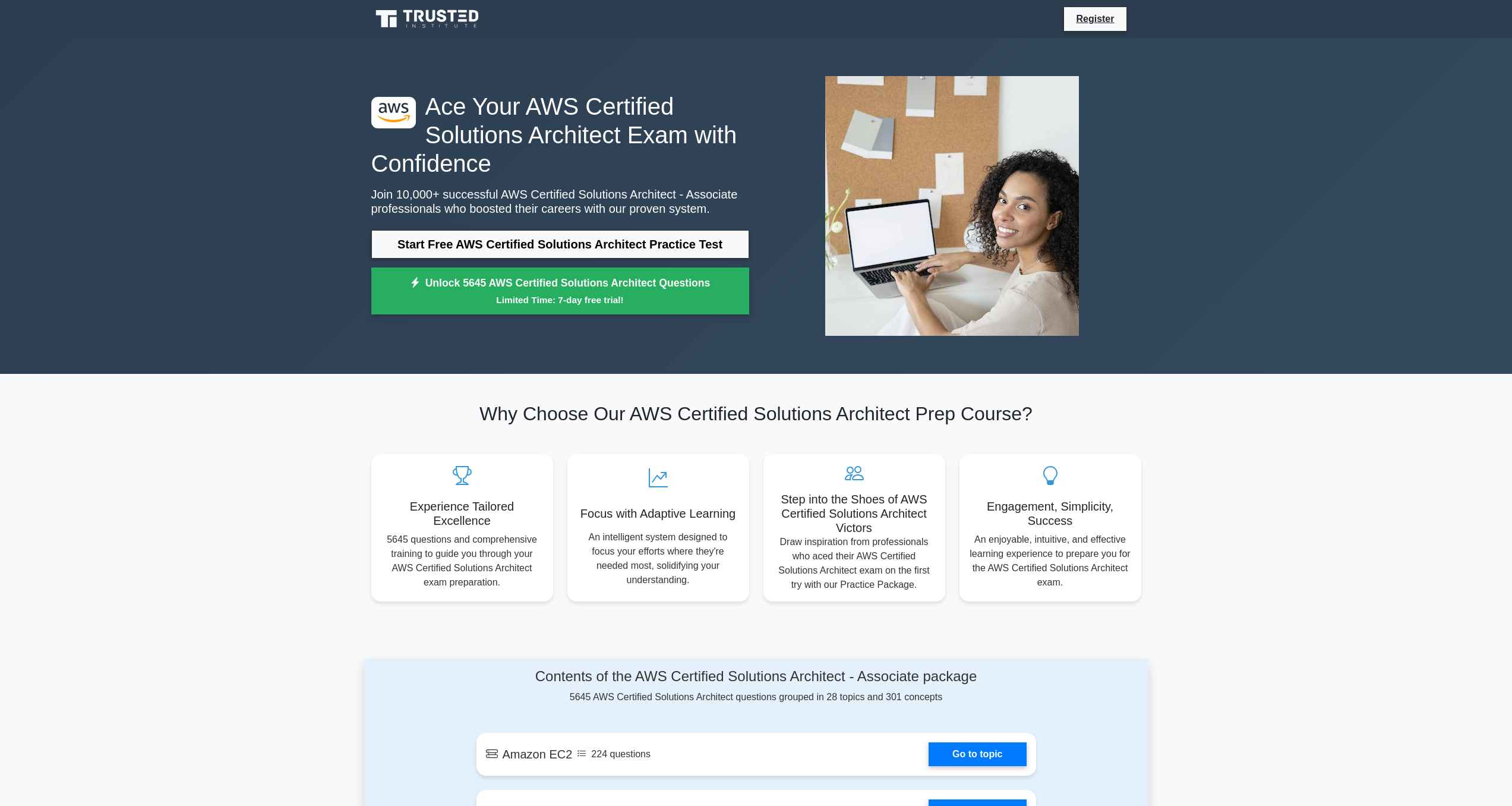
scroll to position [571, 0]
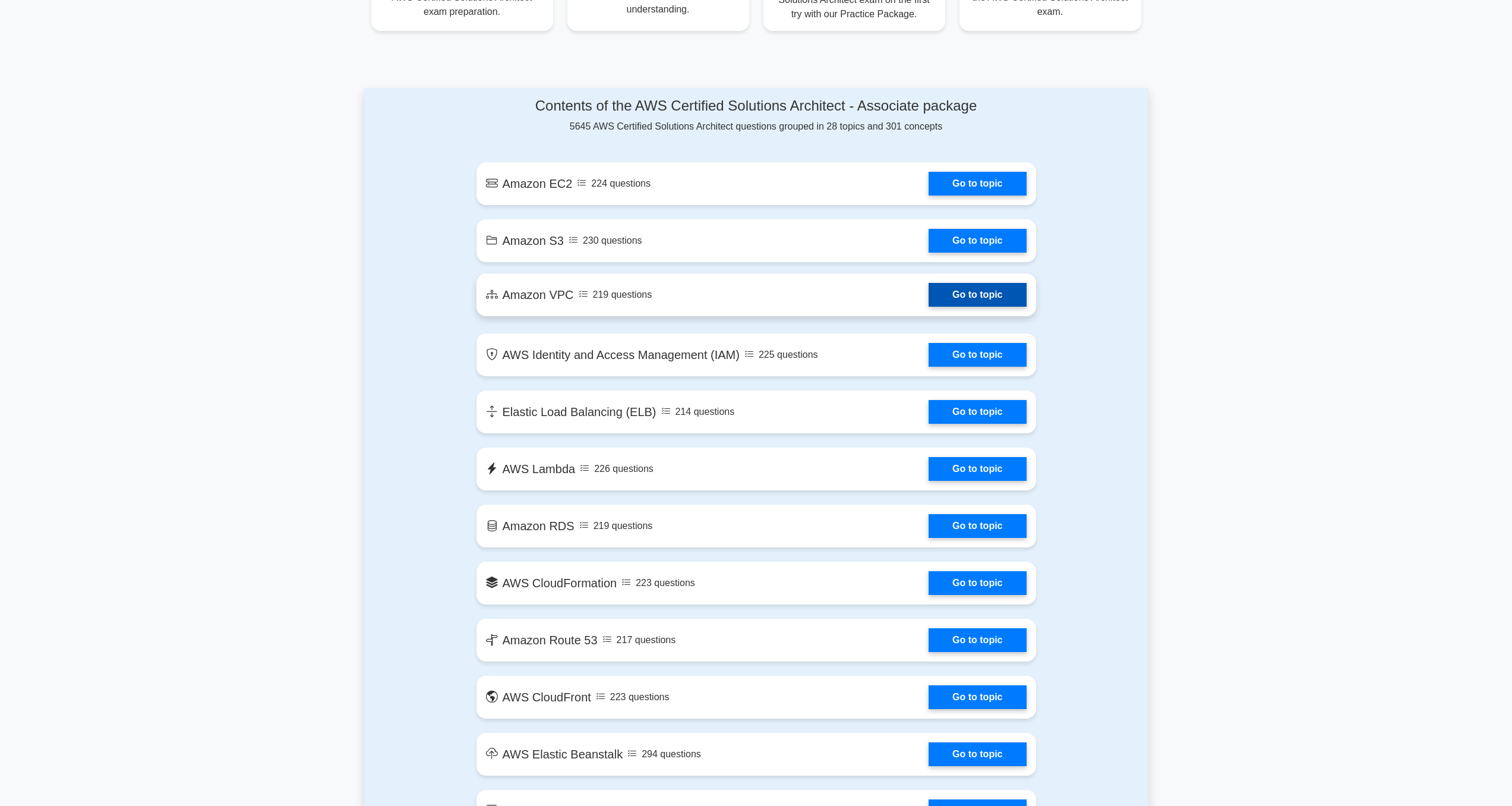
click at [968, 283] on link "Go to topic" at bounding box center [977, 294] width 97 height 23
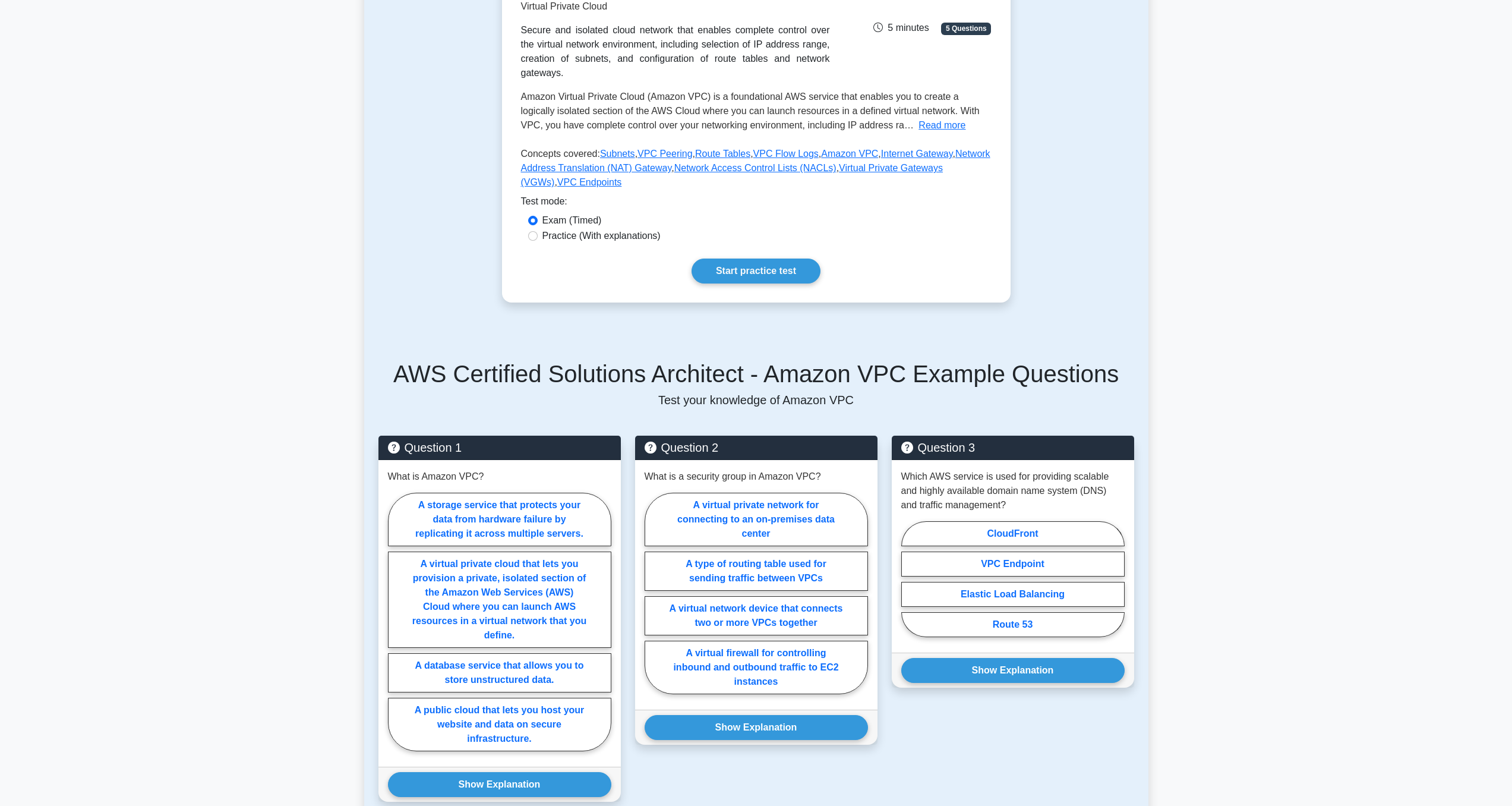
scroll to position [333, 0]
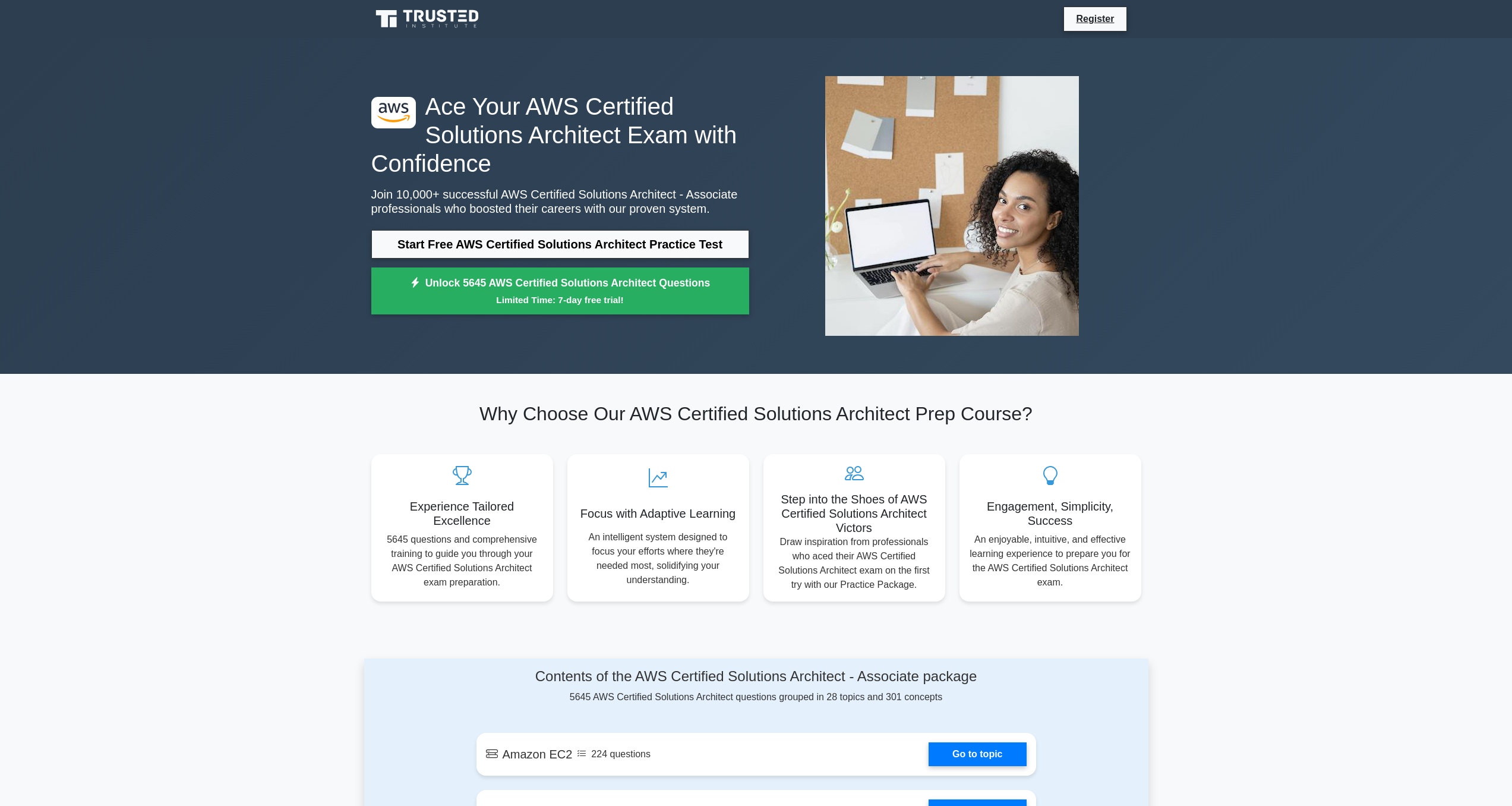
scroll to position [571, 0]
